Goal: Information Seeking & Learning: Understand process/instructions

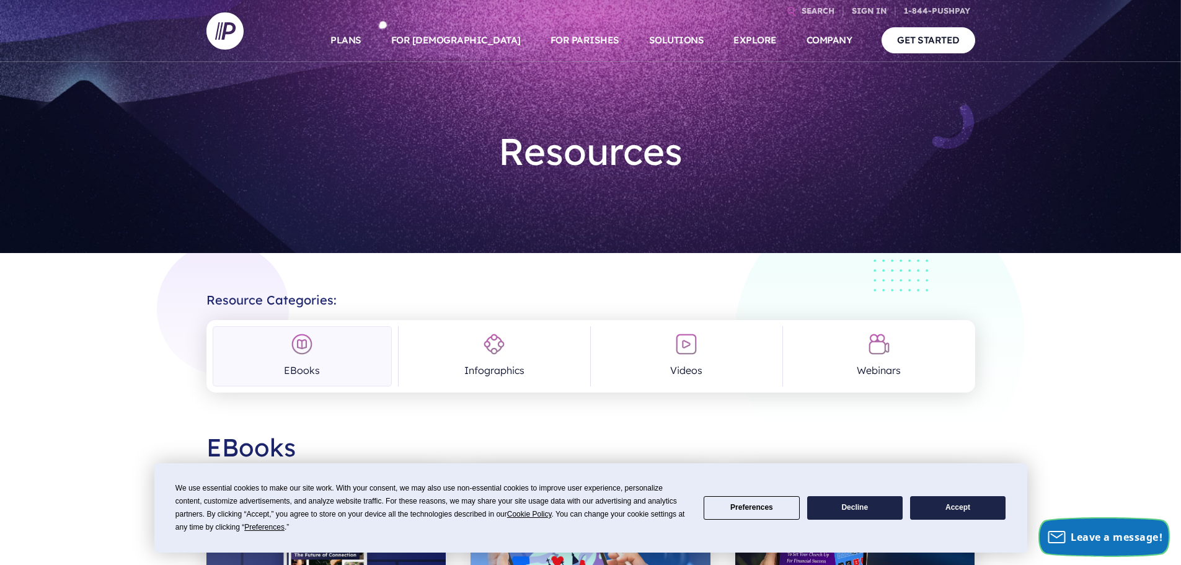
click at [1075, 532] on span "Leave a message!" at bounding box center [1116, 537] width 92 height 14
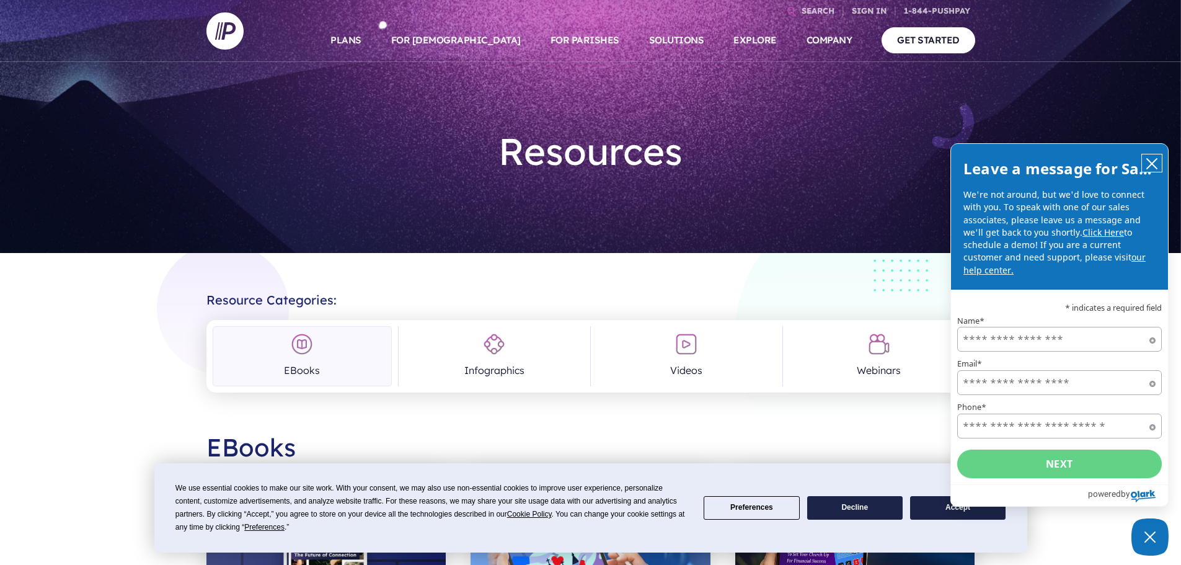
click at [1155, 159] on icon "close chatbox" at bounding box center [1152, 164] width 10 height 10
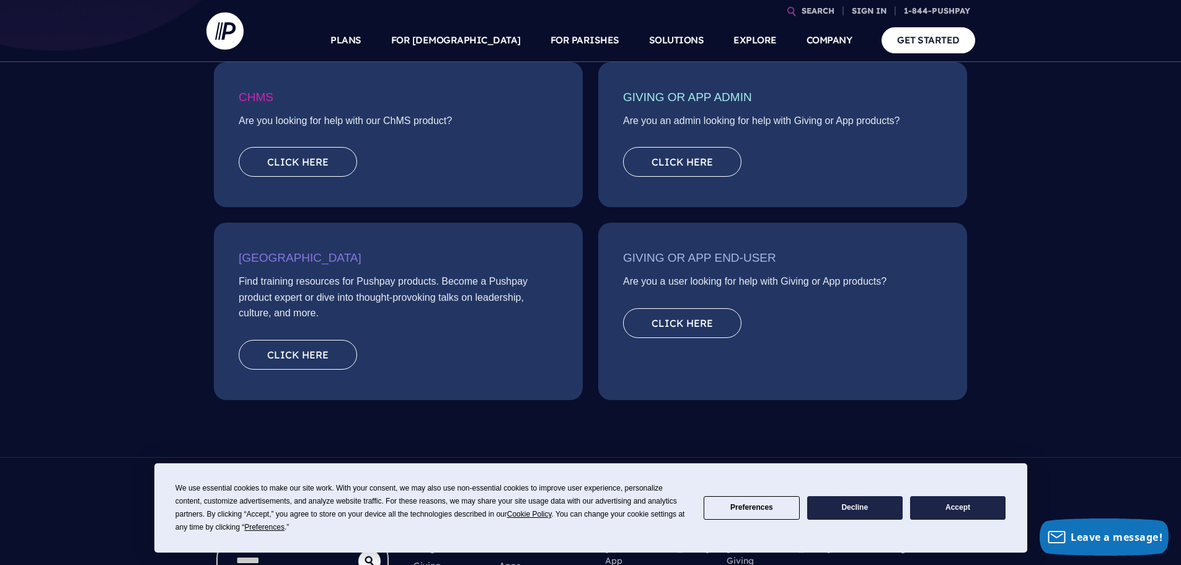
scroll to position [248, 0]
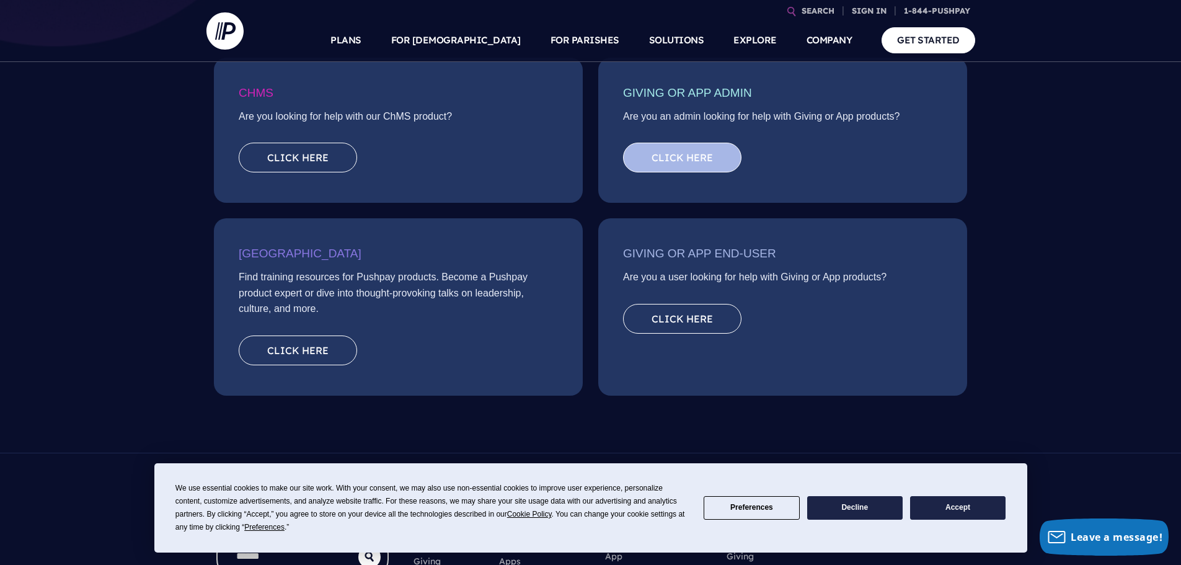
click at [677, 156] on link "Click here" at bounding box center [682, 158] width 118 height 30
